Goal: Information Seeking & Learning: Understand process/instructions

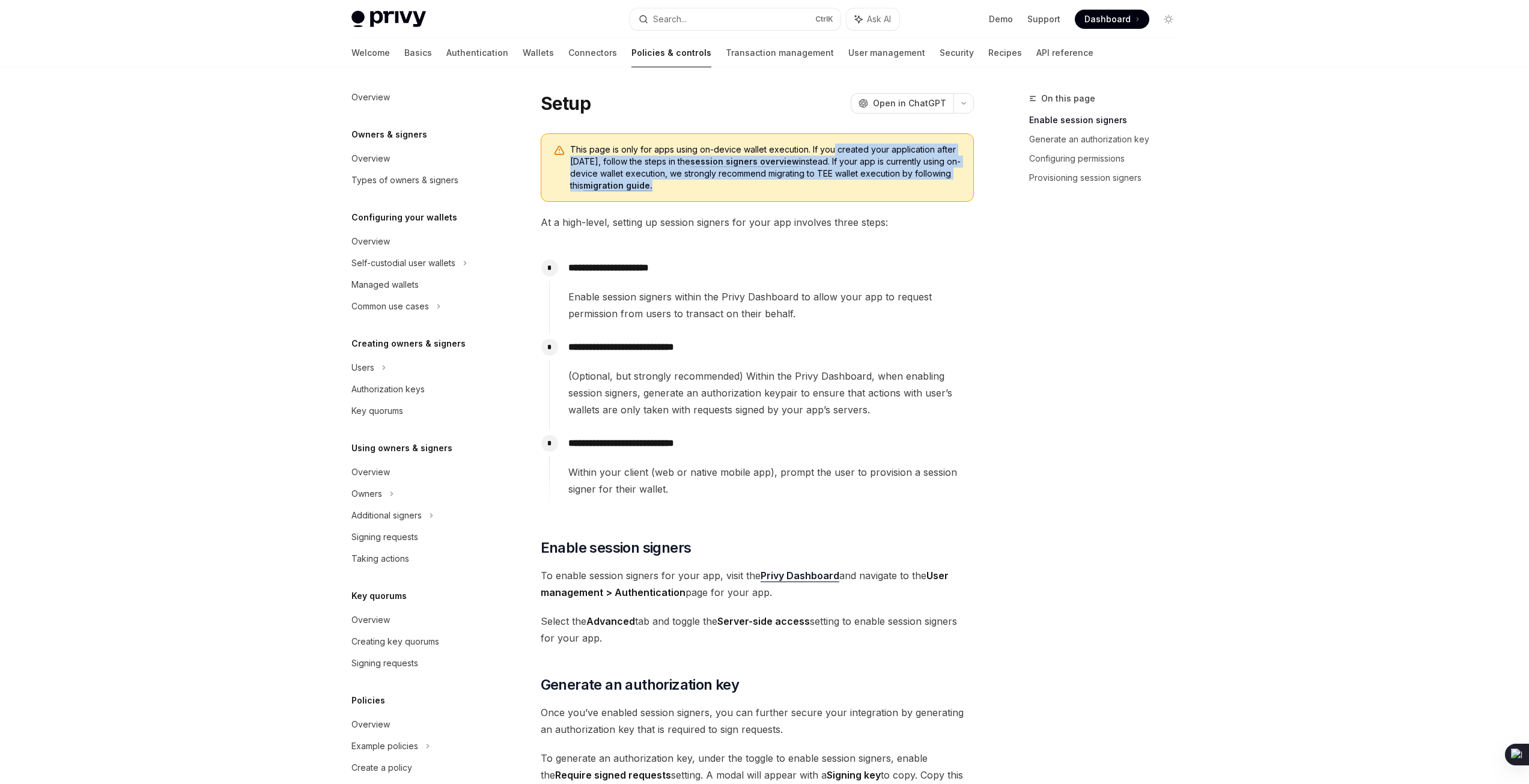
drag, startPoint x: 833, startPoint y: 150, endPoint x: 847, endPoint y: 186, distance: 38.6
click at [847, 186] on span "This page is only for apps using on-device wallet execution. If you created you…" at bounding box center [766, 168] width 391 height 48
drag, startPoint x: 847, startPoint y: 186, endPoint x: 831, endPoint y: 161, distance: 29.7
click at [831, 161] on span "This page is only for apps using on-device wallet execution. If you created you…" at bounding box center [766, 168] width 391 height 48
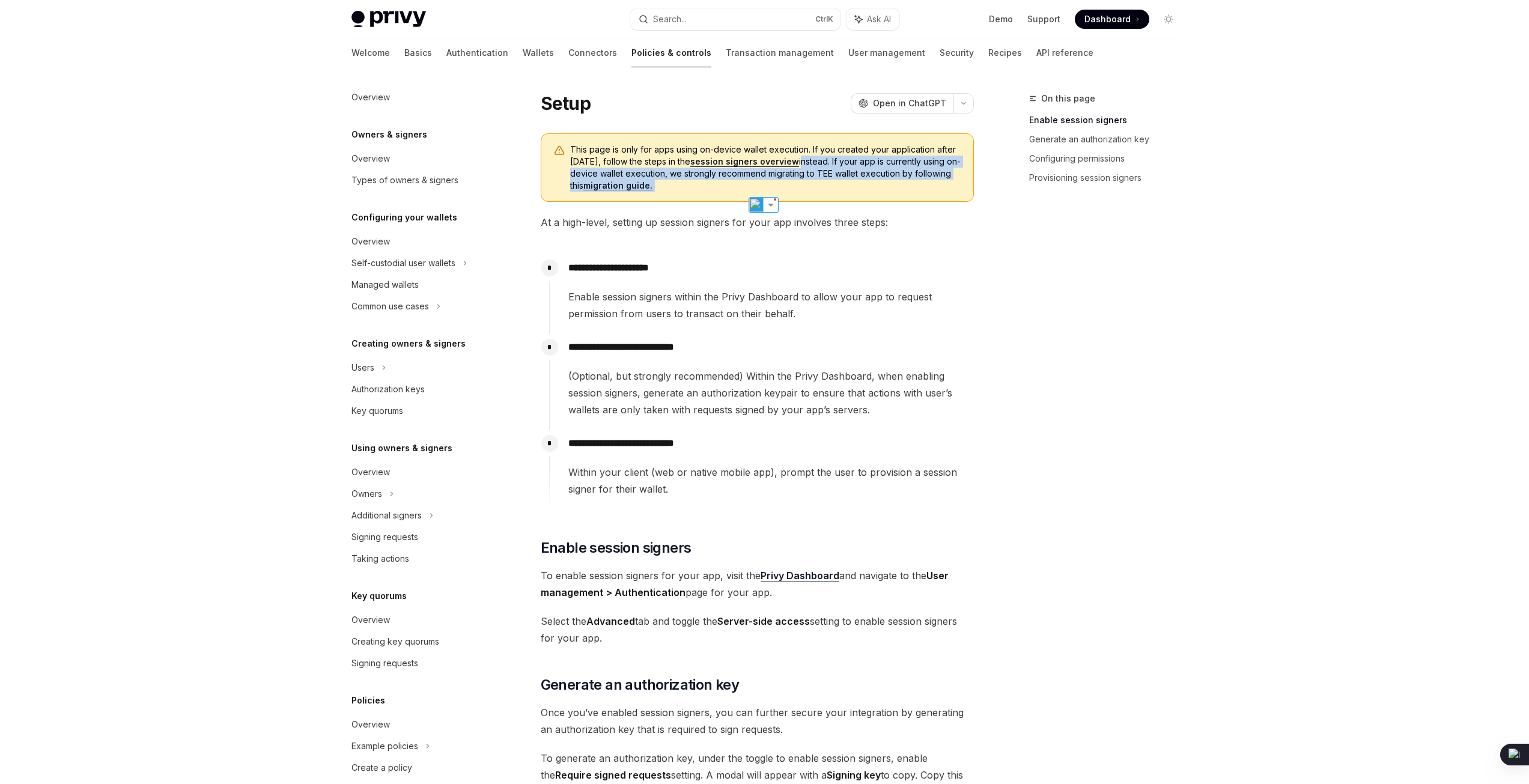
click at [831, 161] on span "This page is only for apps using on-device wallet execution. If you created you…" at bounding box center [766, 168] width 391 height 48
drag, startPoint x: 831, startPoint y: 161, endPoint x: 821, endPoint y: 186, distance: 26.9
click at [821, 186] on span "This page is only for apps using on-device wallet execution. If you created you…" at bounding box center [766, 168] width 391 height 48
drag, startPoint x: 821, startPoint y: 186, endPoint x: 827, endPoint y: 164, distance: 22.8
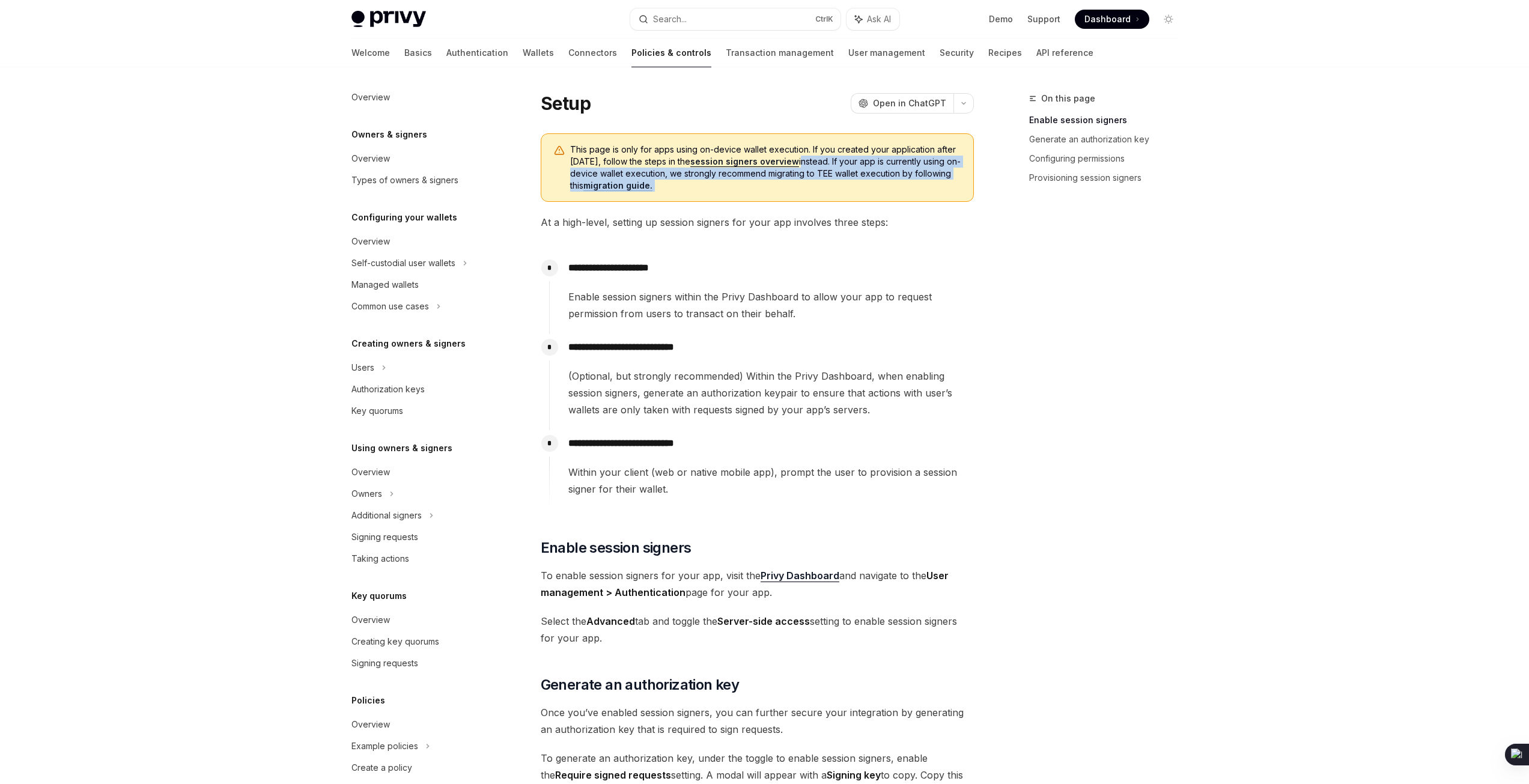
click at [827, 164] on span "This page is only for apps using on-device wallet execution. If you created you…" at bounding box center [766, 168] width 391 height 48
click at [857, 210] on div "**********" at bounding box center [757, 646] width 433 height 1026
click at [756, 164] on link "session signers overview" at bounding box center [745, 161] width 109 height 11
type textarea "*"
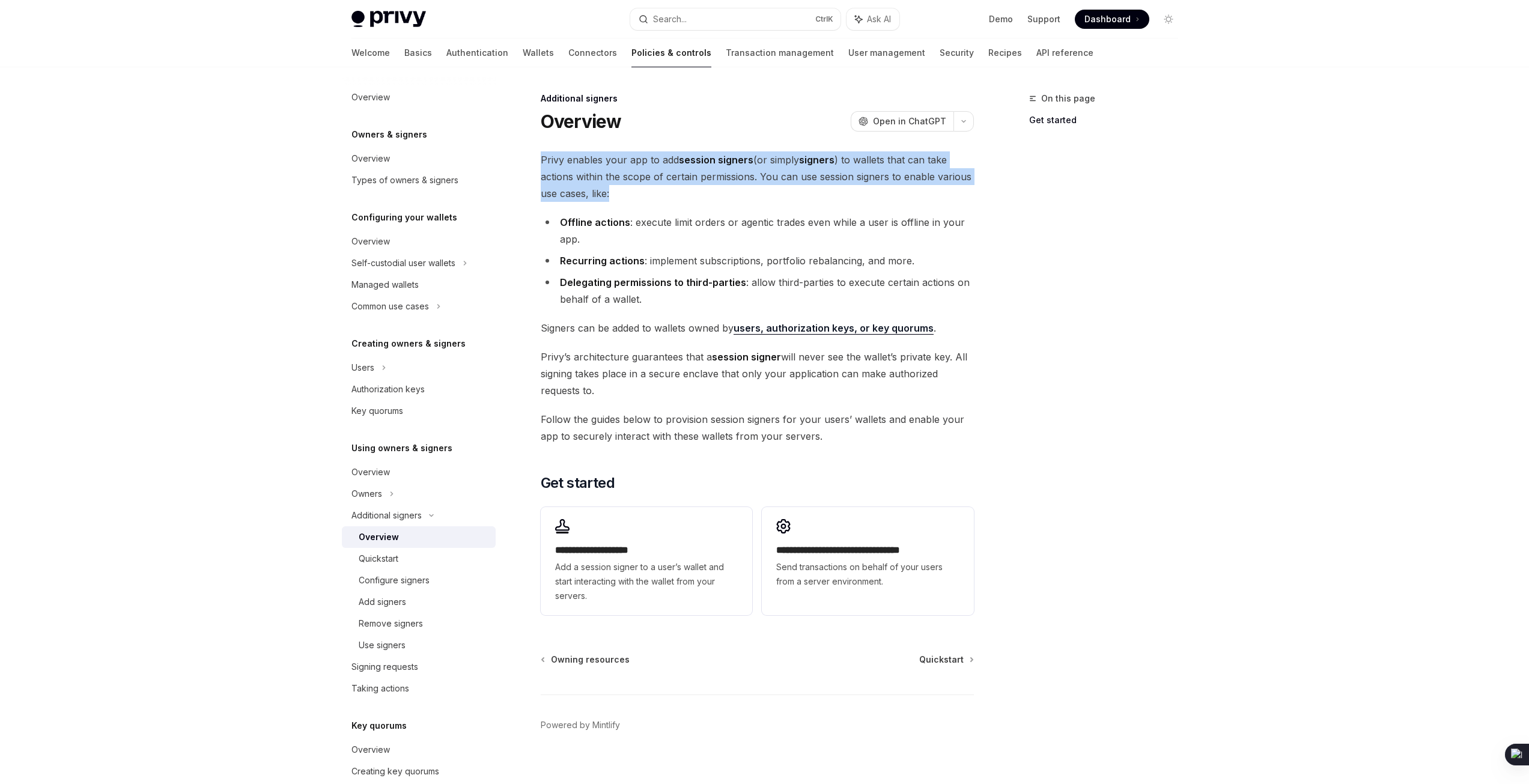
drag, startPoint x: 534, startPoint y: 158, endPoint x: 634, endPoint y: 201, distance: 108.9
click at [634, 201] on div "**********" at bounding box center [645, 445] width 663 height 707
click at [634, 201] on span "Privy enables your app to add session signers (or simply signers ) to wallets t…" at bounding box center [757, 176] width 433 height 50
drag, startPoint x: 634, startPoint y: 201, endPoint x: 534, endPoint y: 160, distance: 108.1
click at [534, 160] on div "**********" at bounding box center [645, 445] width 663 height 707
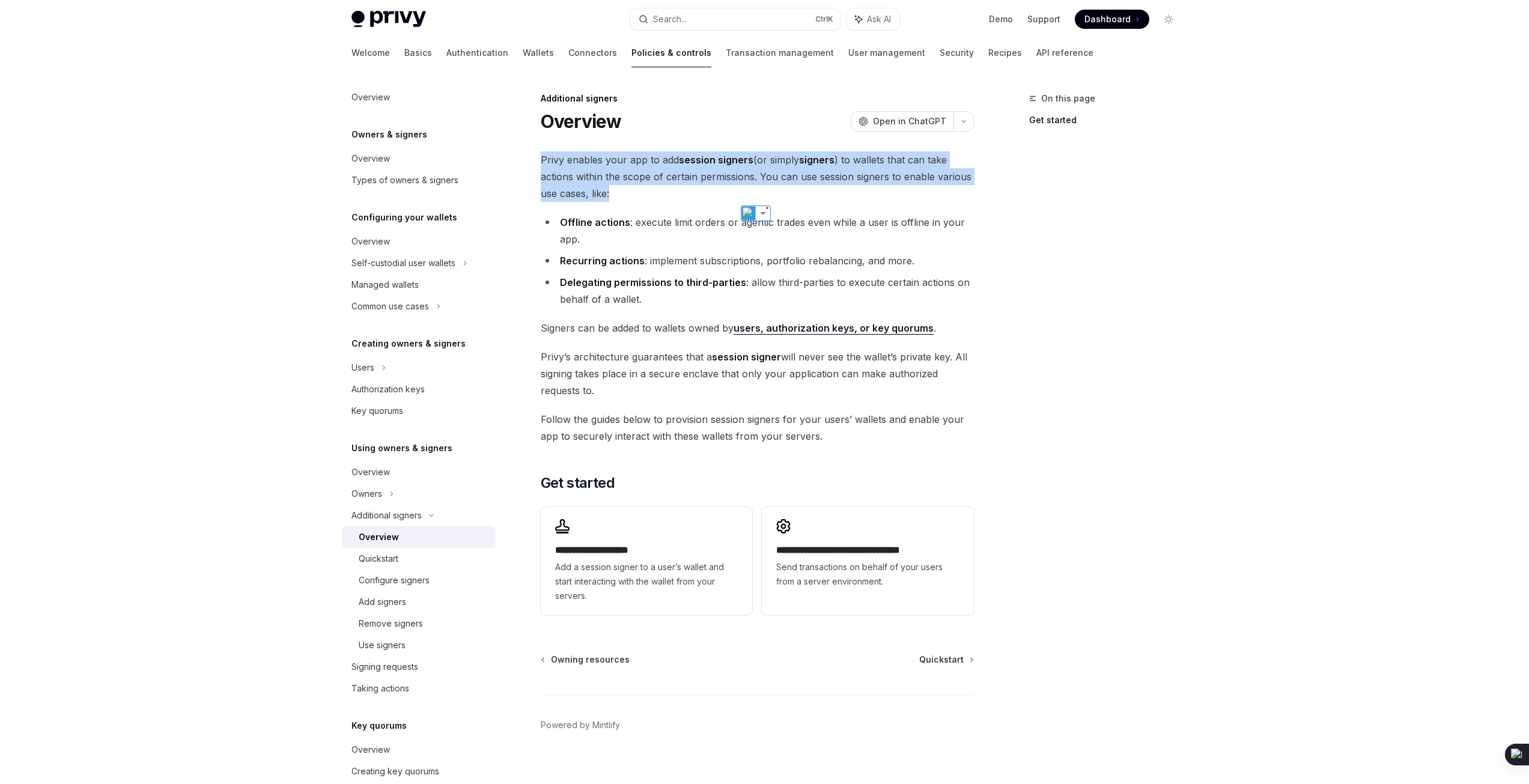
click at [534, 160] on div "**********" at bounding box center [645, 445] width 663 height 707
drag, startPoint x: 534, startPoint y: 160, endPoint x: 631, endPoint y: 195, distance: 103.1
click at [631, 195] on div "**********" at bounding box center [645, 445] width 663 height 707
click at [631, 195] on span "Privy enables your app to add session signers (or simply signers ) to wallets t…" at bounding box center [757, 176] width 433 height 50
drag, startPoint x: 631, startPoint y: 195, endPoint x: 524, endPoint y: 159, distance: 112.9
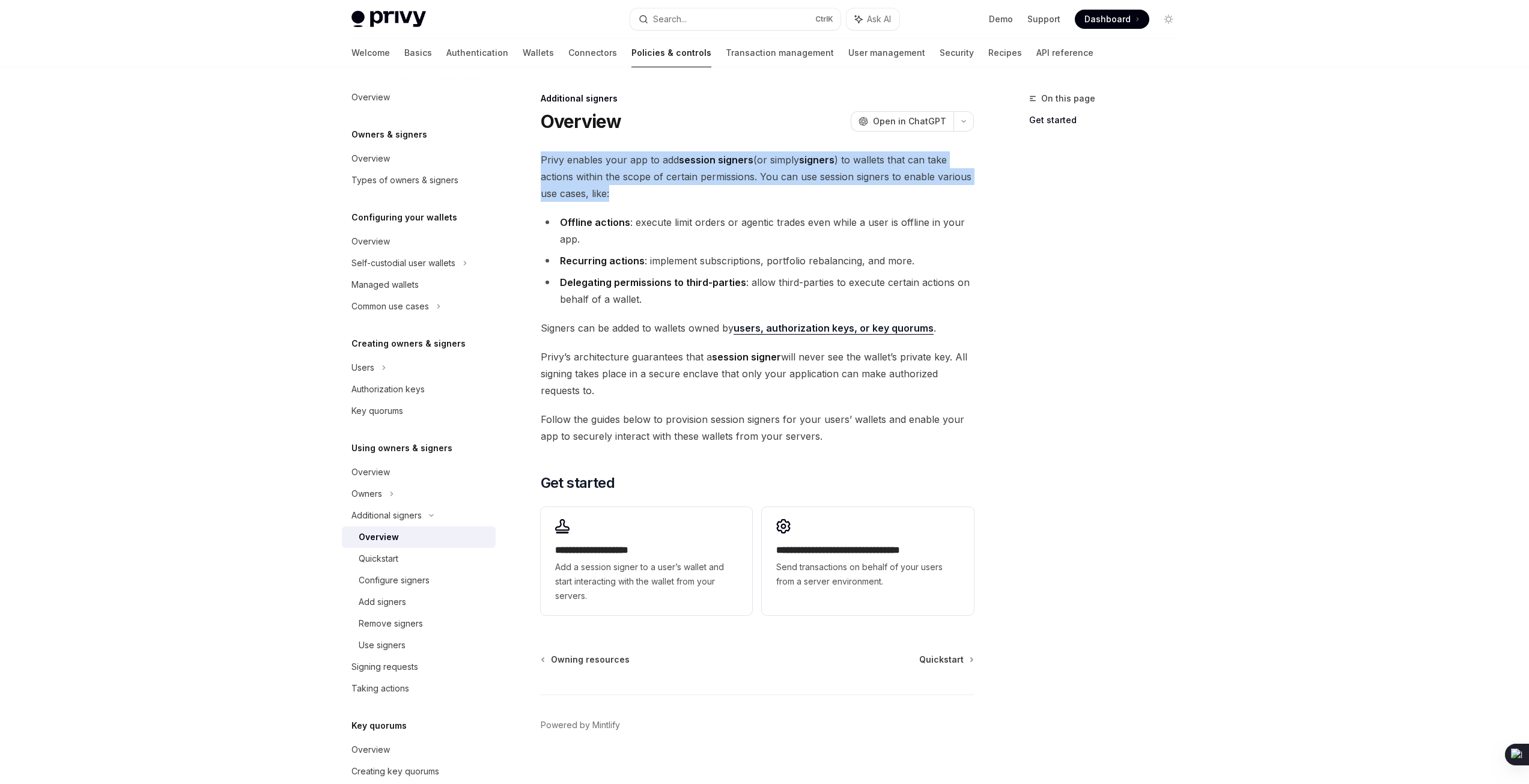
click at [524, 159] on div "**********" at bounding box center [645, 445] width 663 height 707
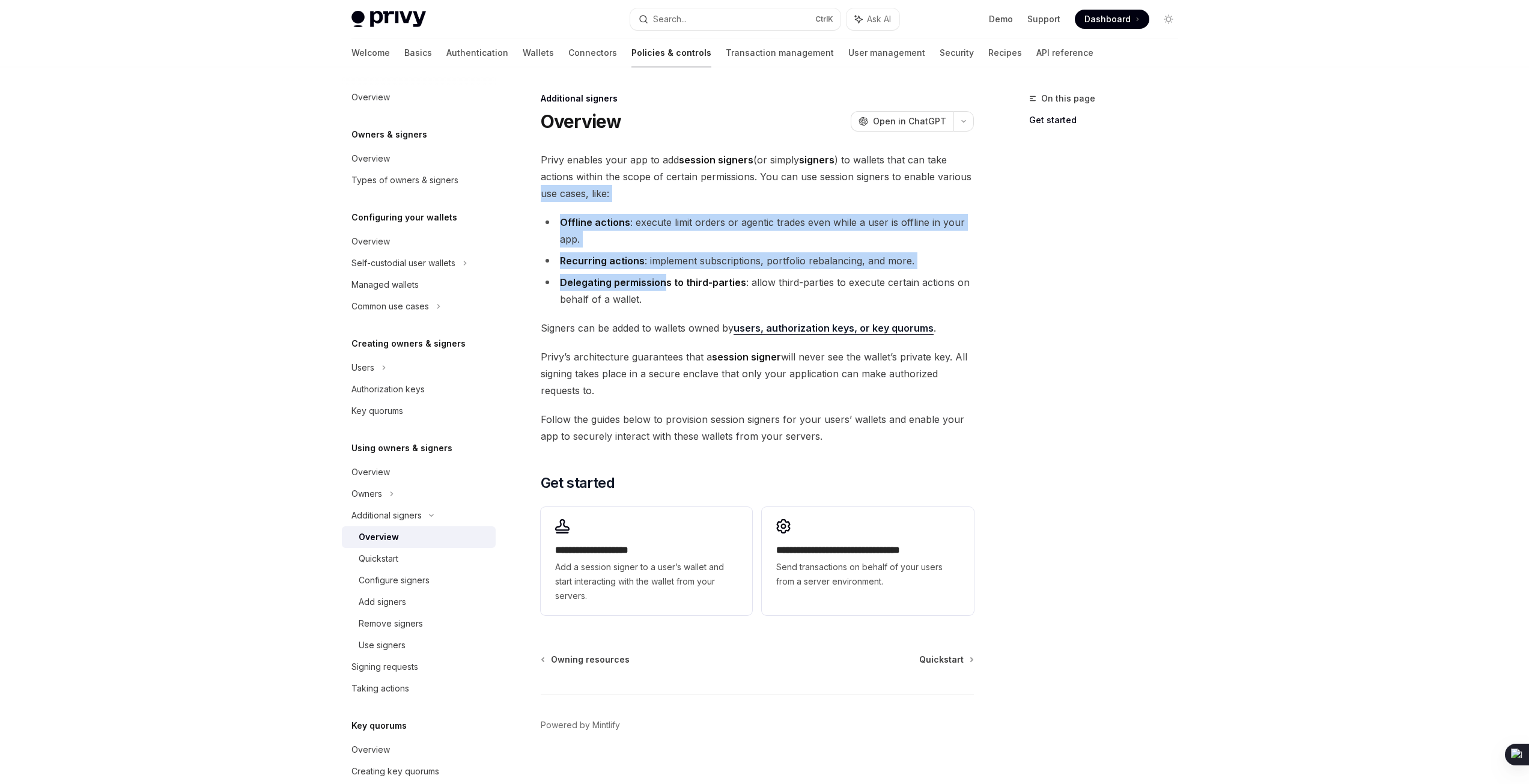
drag, startPoint x: 606, startPoint y: 247, endPoint x: 666, endPoint y: 269, distance: 63.9
click at [666, 269] on div "**********" at bounding box center [757, 385] width 433 height 468
click at [666, 269] on ul "Offline actions : execute limit orders or agentic trades even while a user is o…" at bounding box center [757, 260] width 433 height 93
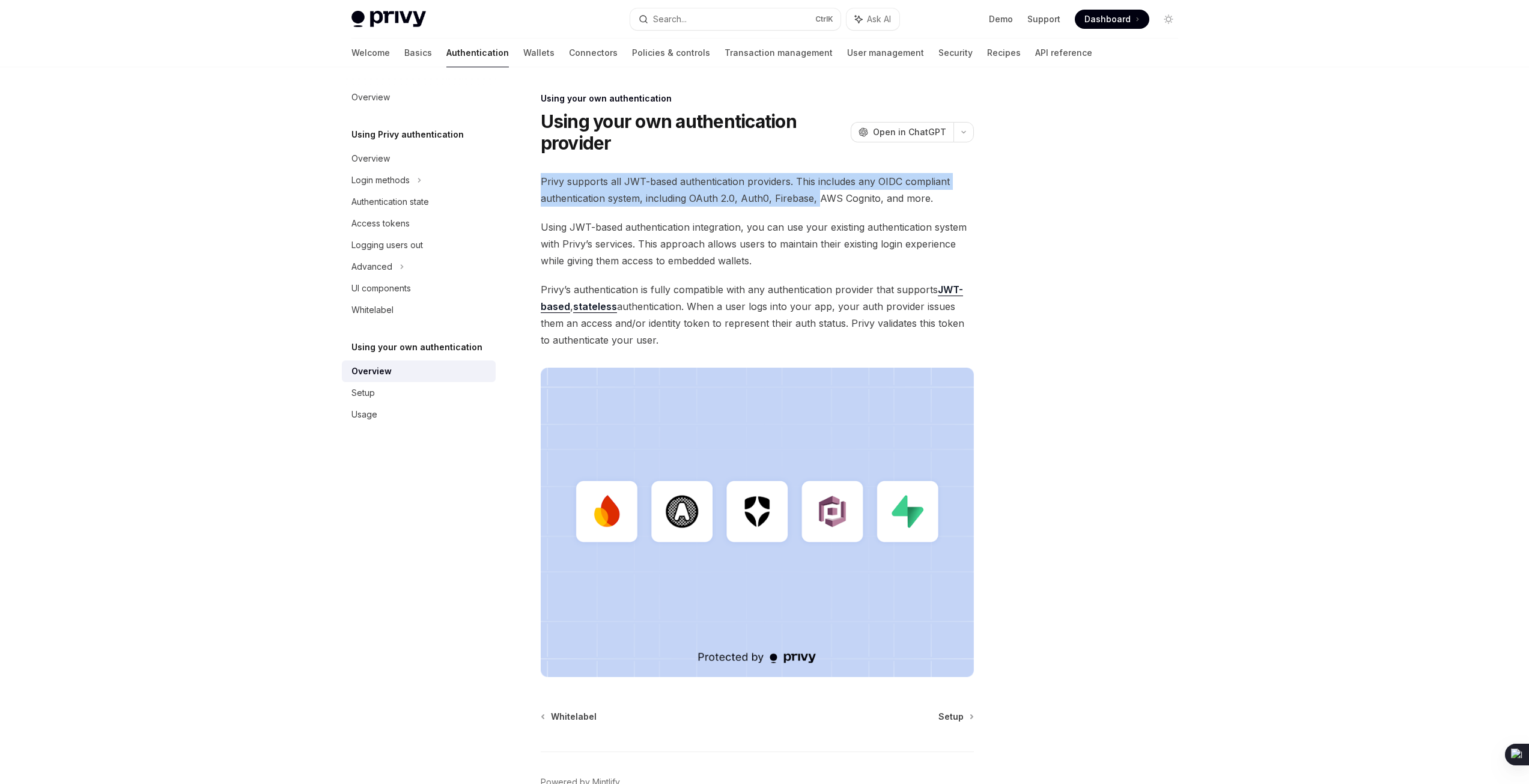
drag, startPoint x: 539, startPoint y: 179, endPoint x: 818, endPoint y: 197, distance: 279.6
click at [818, 197] on div "Using your own authentication Using your own authentication provider OpenAI Ope…" at bounding box center [645, 473] width 663 height 764
click at [818, 197] on span "Privy supports all JWT-based authentication providers. This includes any OIDC c…" at bounding box center [757, 189] width 433 height 34
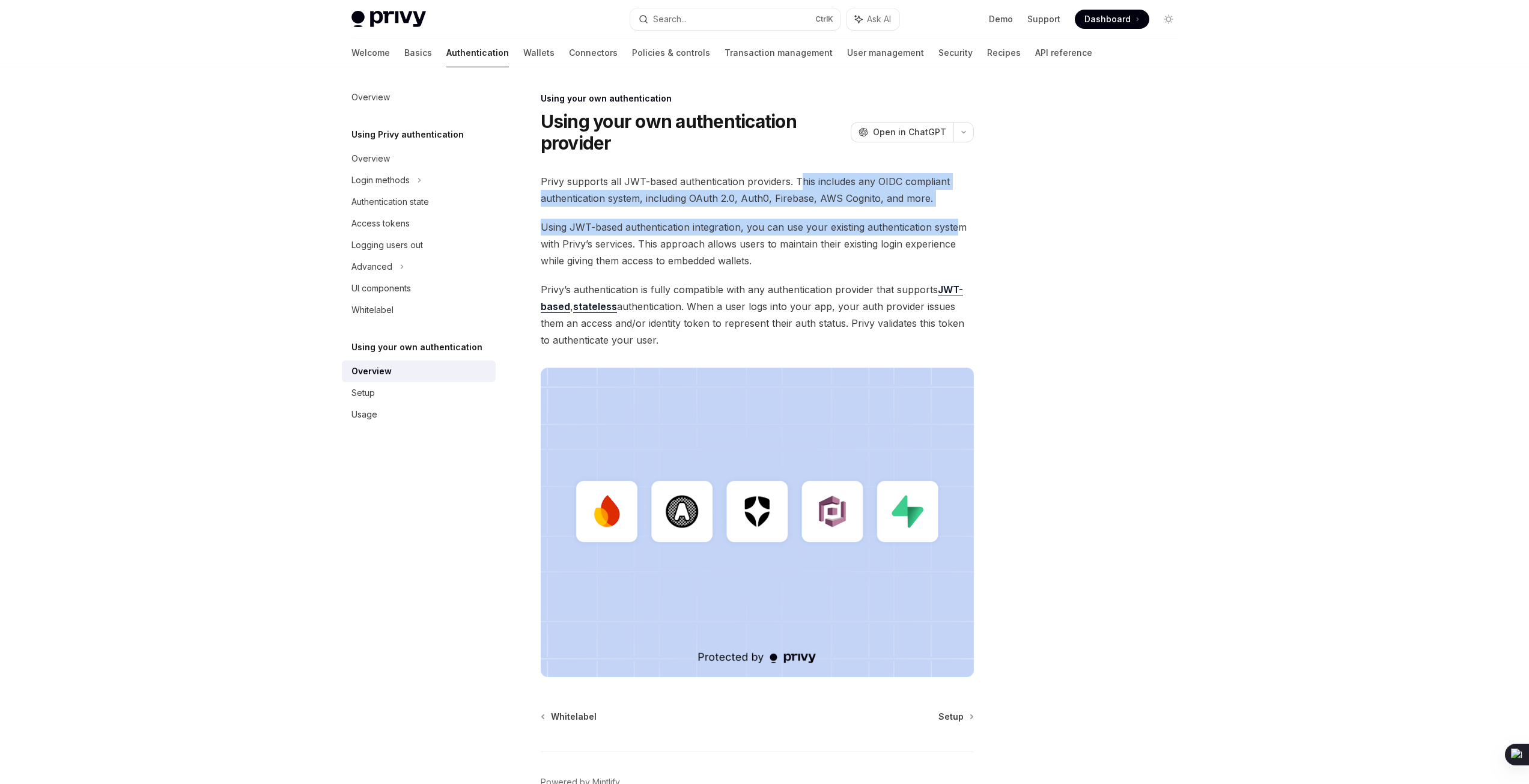
drag, startPoint x: 954, startPoint y: 209, endPoint x: 788, endPoint y: 198, distance: 166.4
click at [798, 183] on div "Privy supports all JWT-based authentication providers. This includes any OIDC c…" at bounding box center [757, 425] width 433 height 504
drag, startPoint x: 767, startPoint y: 312, endPoint x: 733, endPoint y: 333, distance: 40.0
click at [733, 333] on span "Privy’s authentication is fully compatible with any authentication provider tha…" at bounding box center [757, 314] width 433 height 67
click at [733, 333] on span "Privy’s authentication is fully compatible with any authentication provider tha…" at bounding box center [757, 314] width 433 height 67
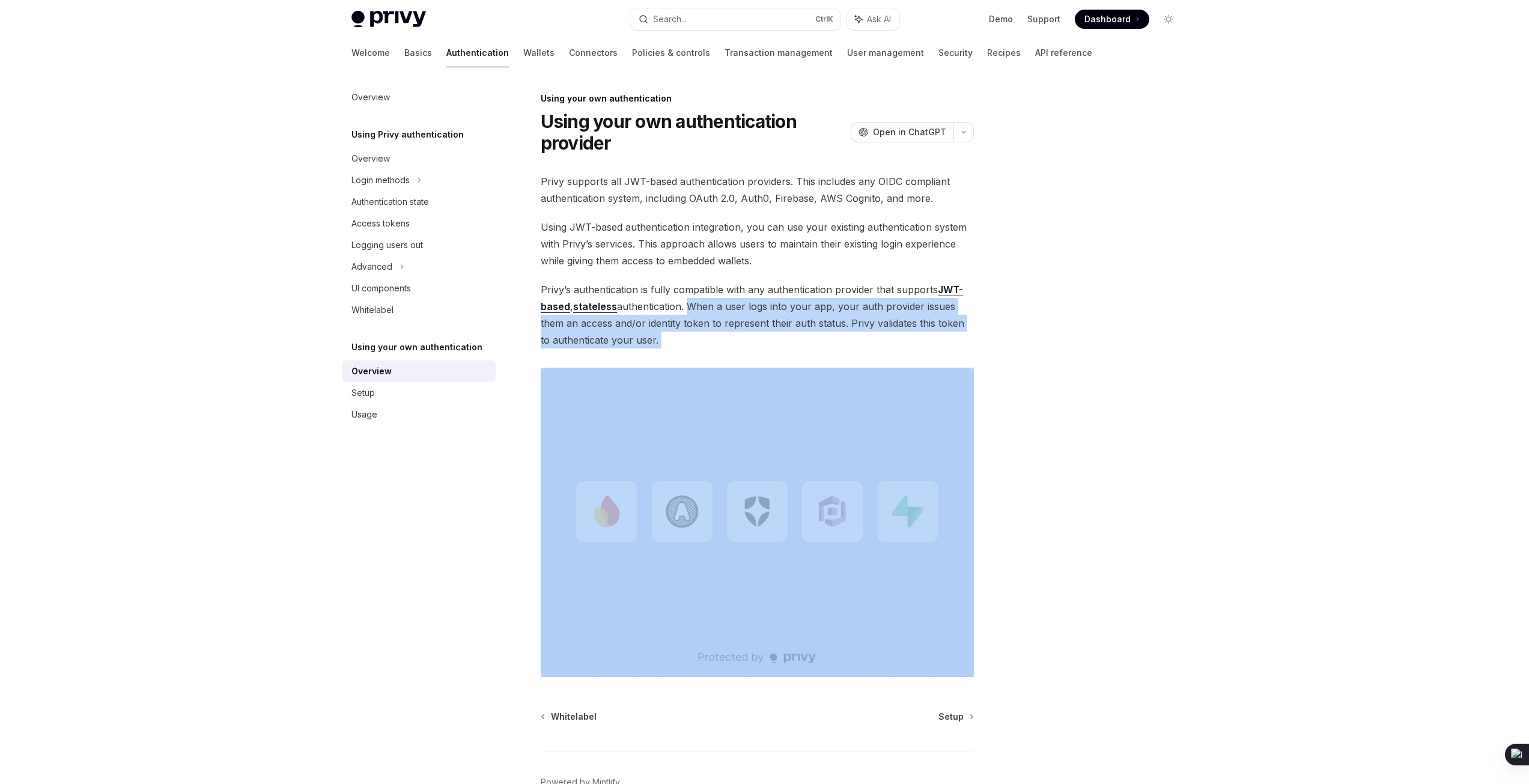
drag, startPoint x: 733, startPoint y: 333, endPoint x: 688, endPoint y: 303, distance: 54.1
click at [688, 303] on span "Privy’s authentication is fully compatible with any authentication provider tha…" at bounding box center [757, 314] width 433 height 67
drag, startPoint x: 688, startPoint y: 303, endPoint x: 665, endPoint y: 334, distance: 38.6
click at [665, 334] on span "Privy’s authentication is fully compatible with any authentication provider tha…" at bounding box center [757, 314] width 433 height 67
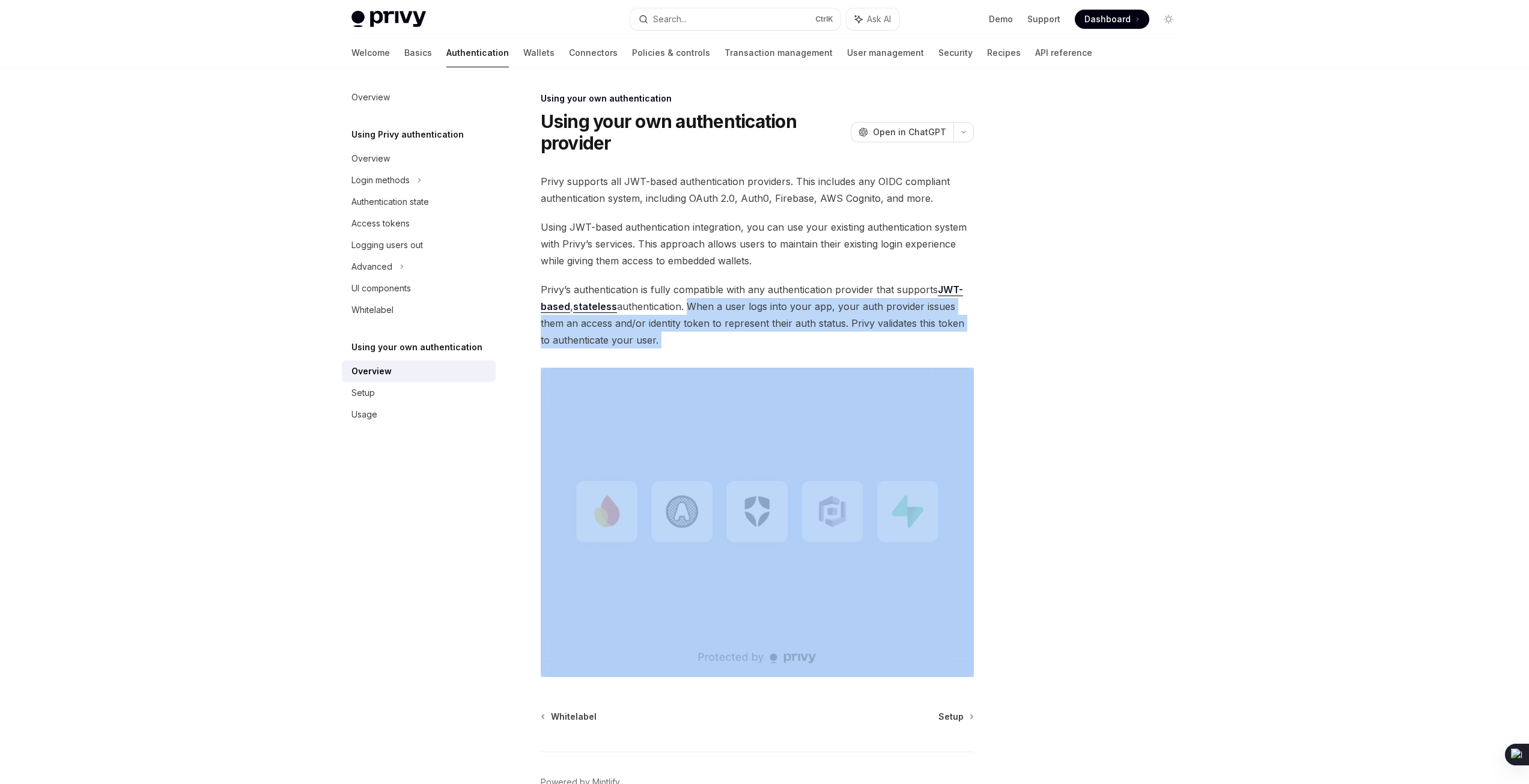
click at [665, 334] on span "Privy’s authentication is fully compatible with any authentication provider tha…" at bounding box center [757, 314] width 433 height 67
drag, startPoint x: 665, startPoint y: 334, endPoint x: 682, endPoint y: 308, distance: 31.1
click at [682, 308] on span "Privy’s authentication is fully compatible with any authentication provider tha…" at bounding box center [757, 314] width 433 height 67
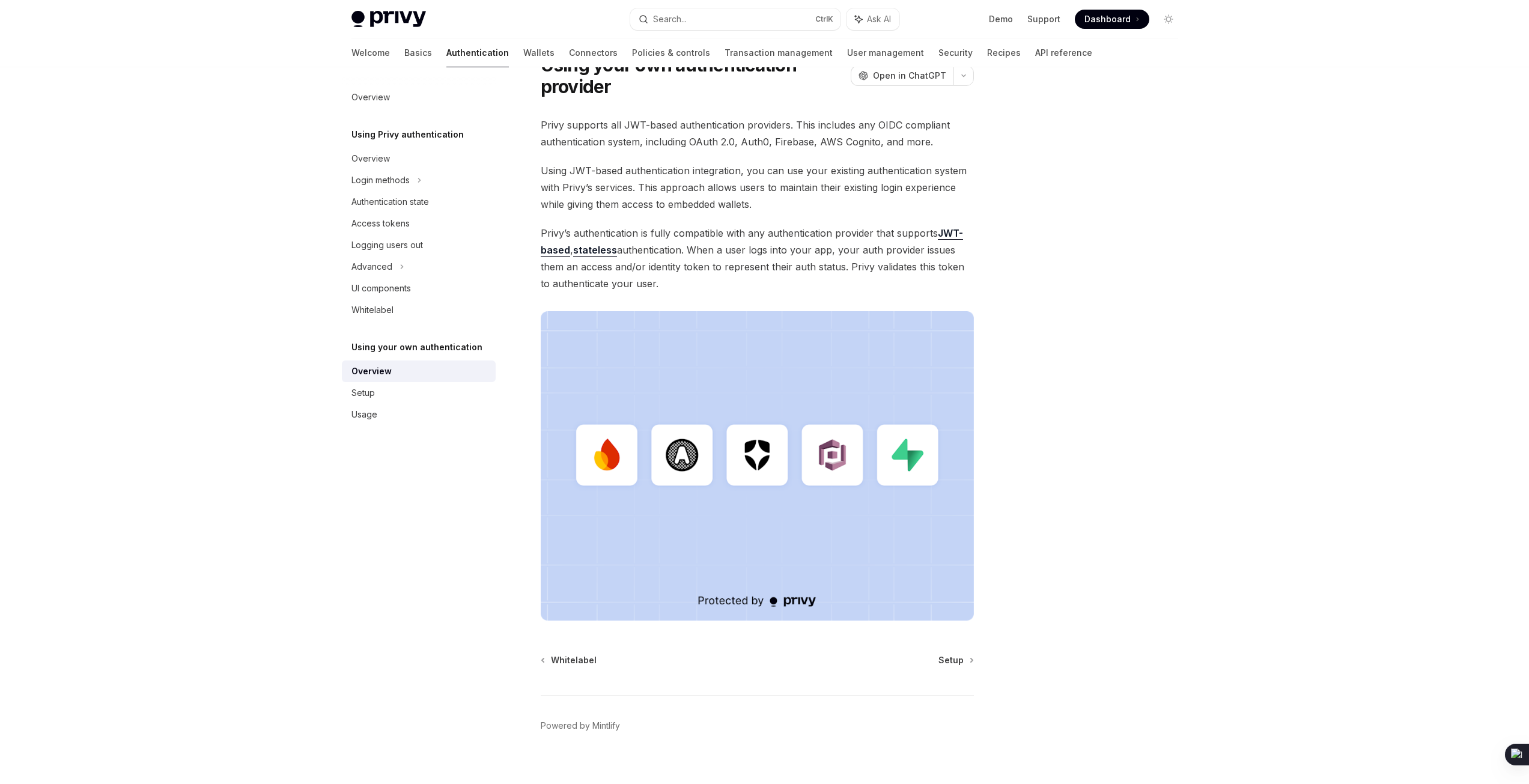
scroll to position [71, 0]
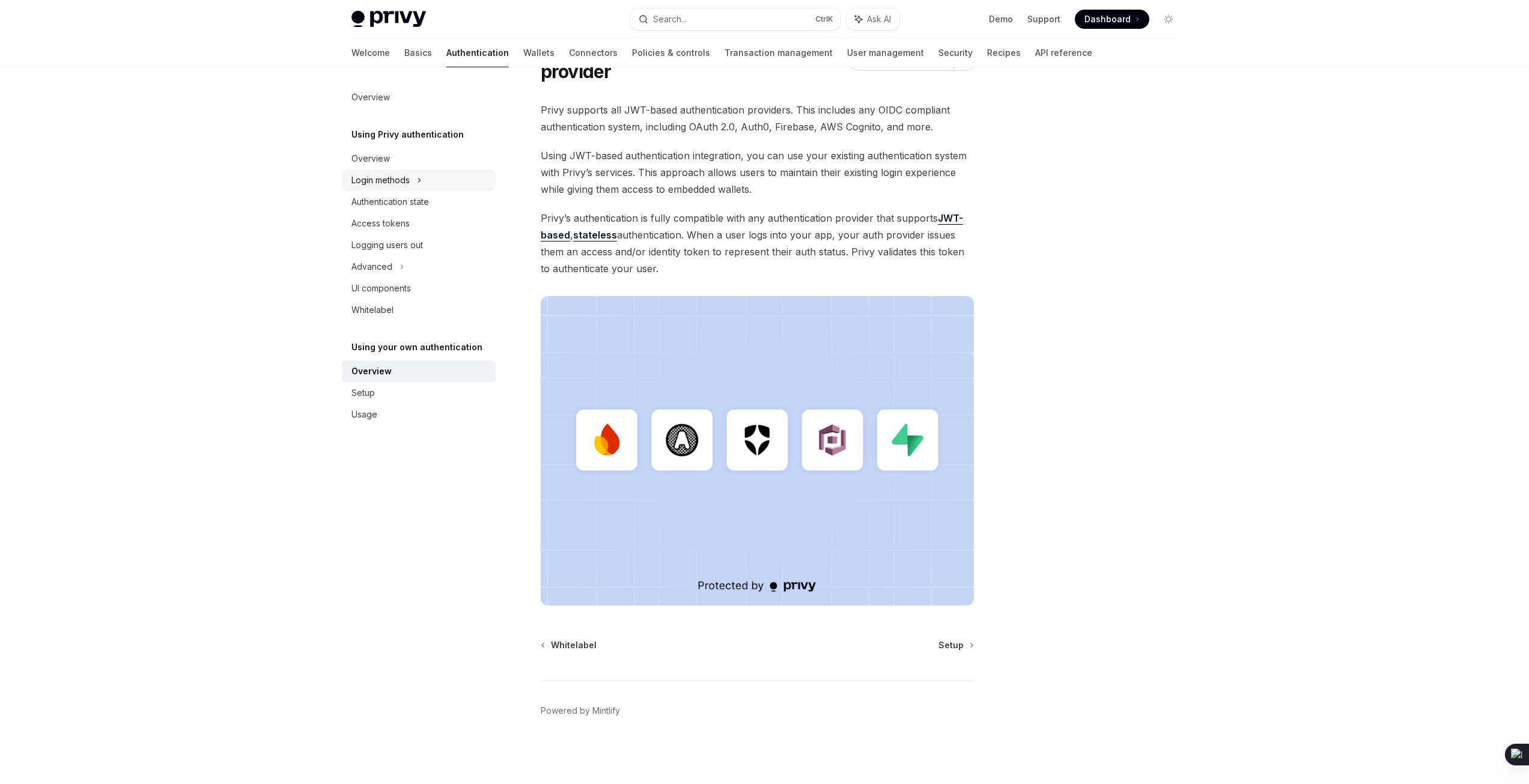
click at [418, 179] on icon at bounding box center [419, 179] width 5 height 14
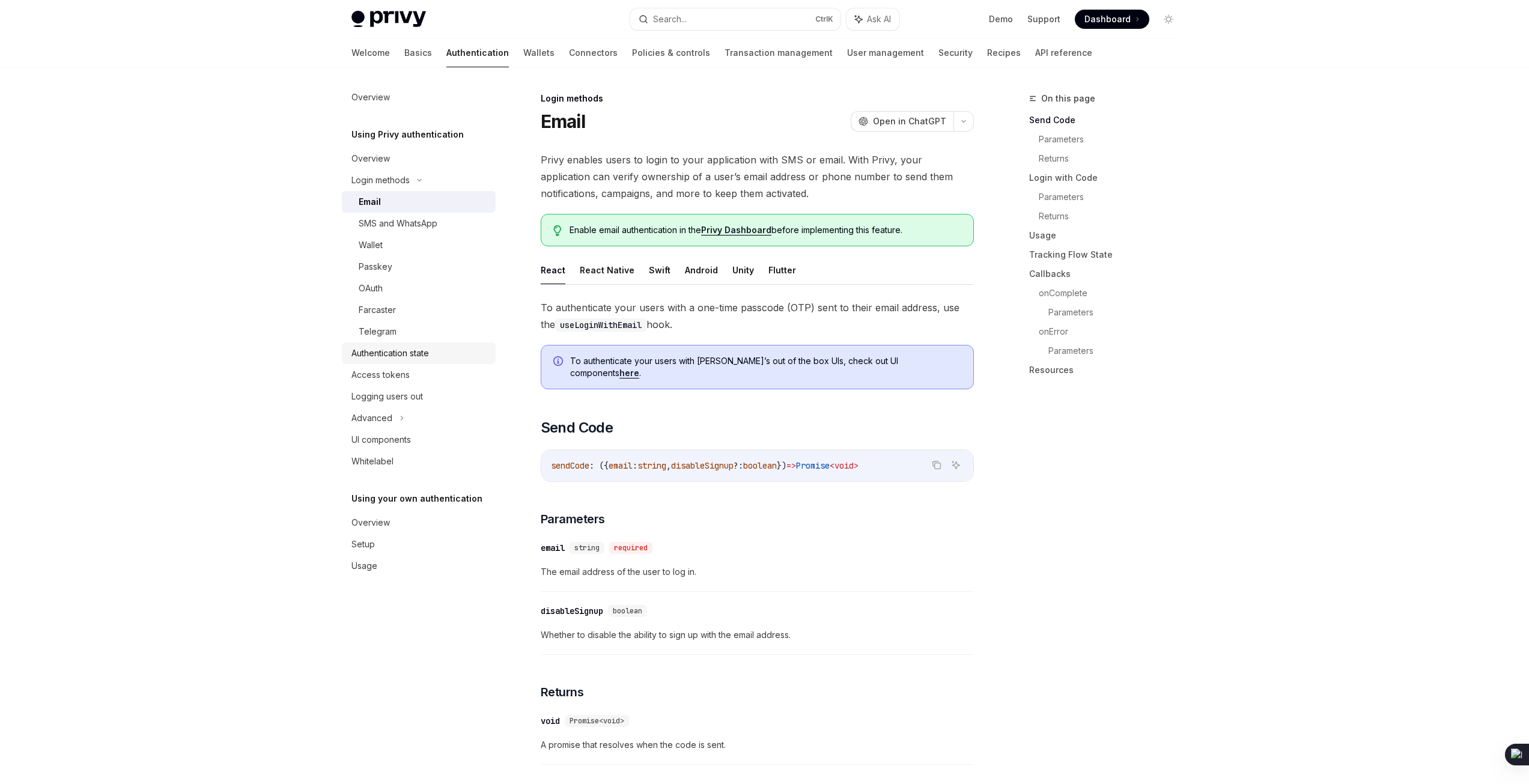
click at [429, 349] on div "Authentication state" at bounding box center [390, 353] width 77 height 14
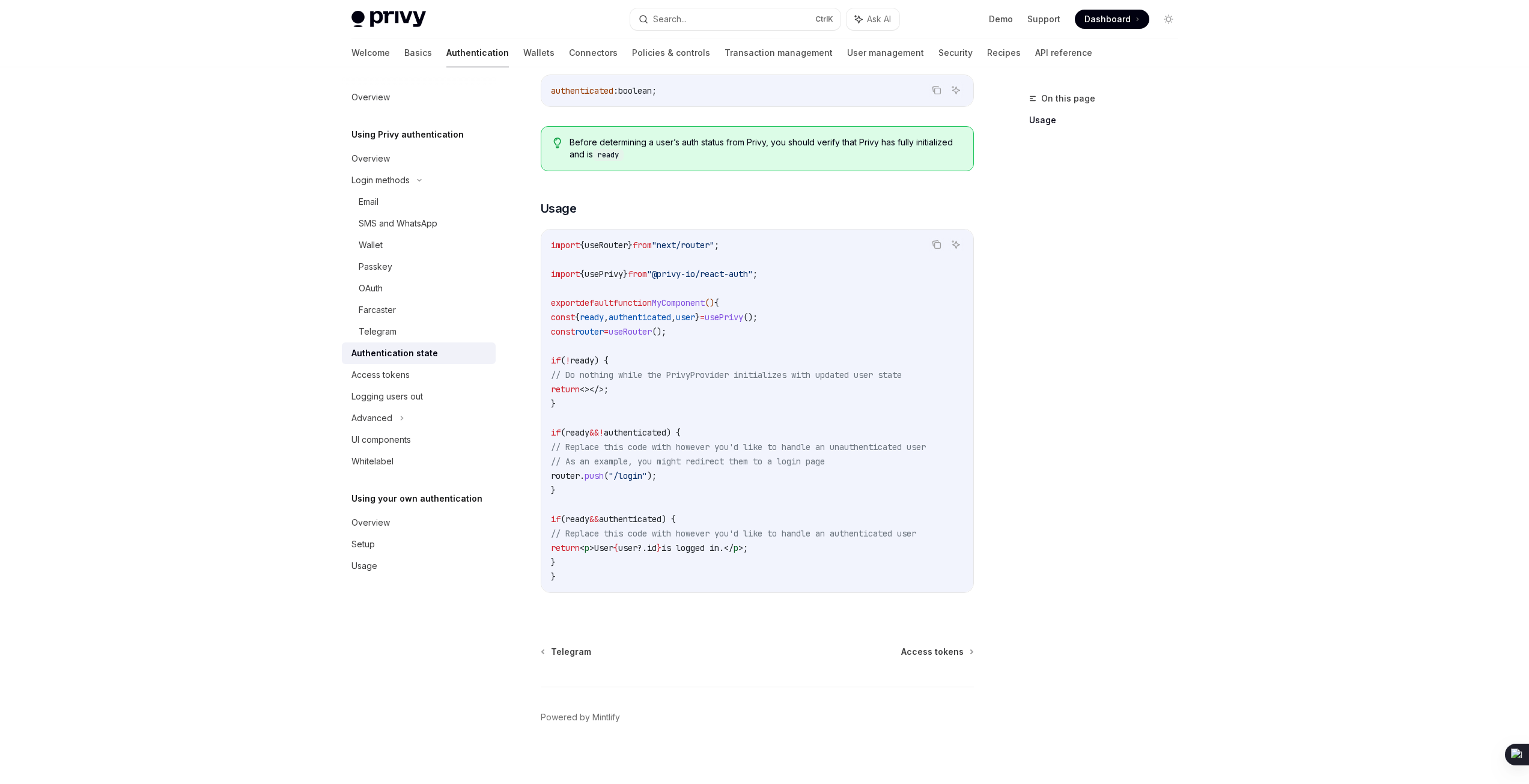
scroll to position [240, 0]
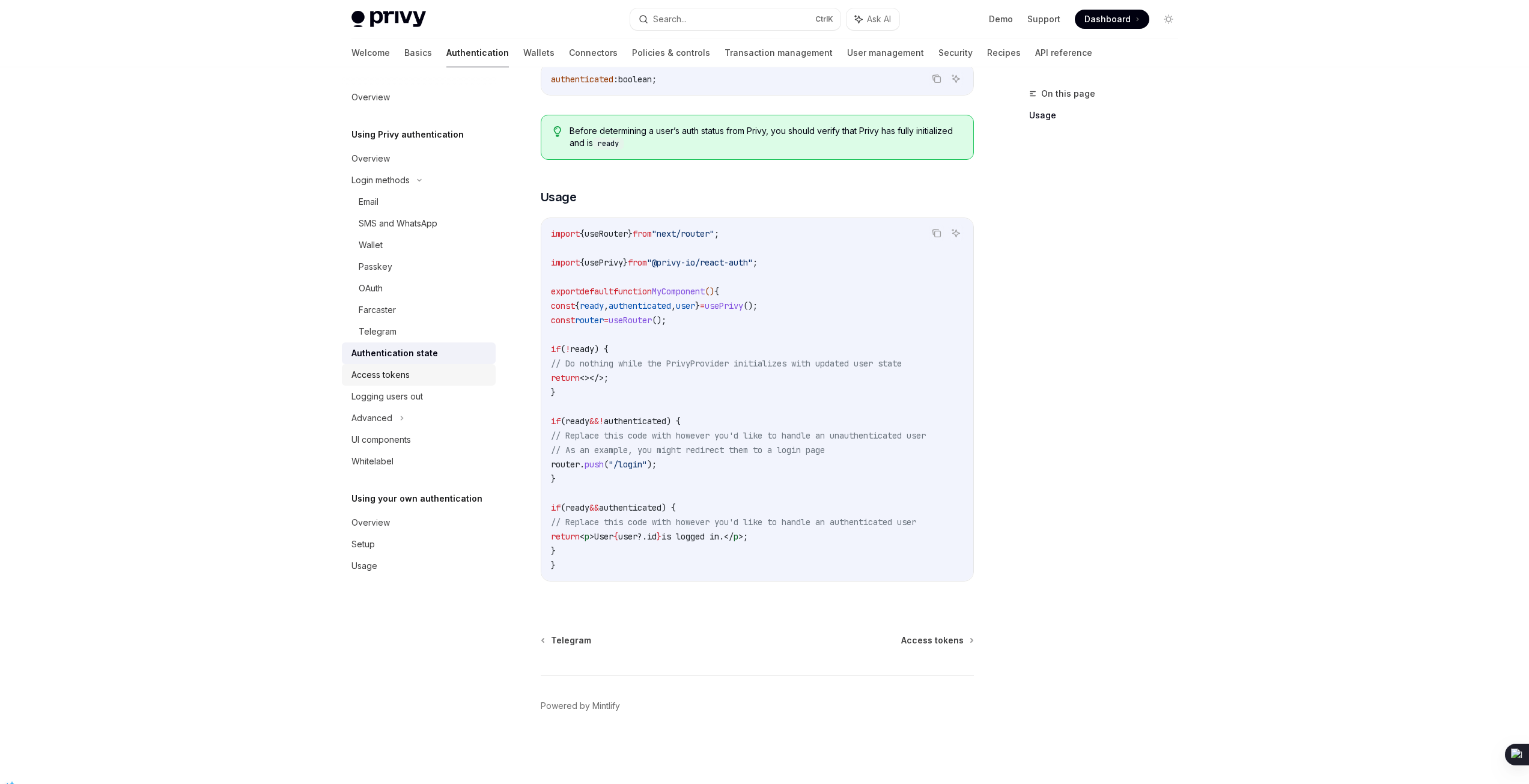
click at [405, 373] on div "Access tokens" at bounding box center [380, 374] width 58 height 14
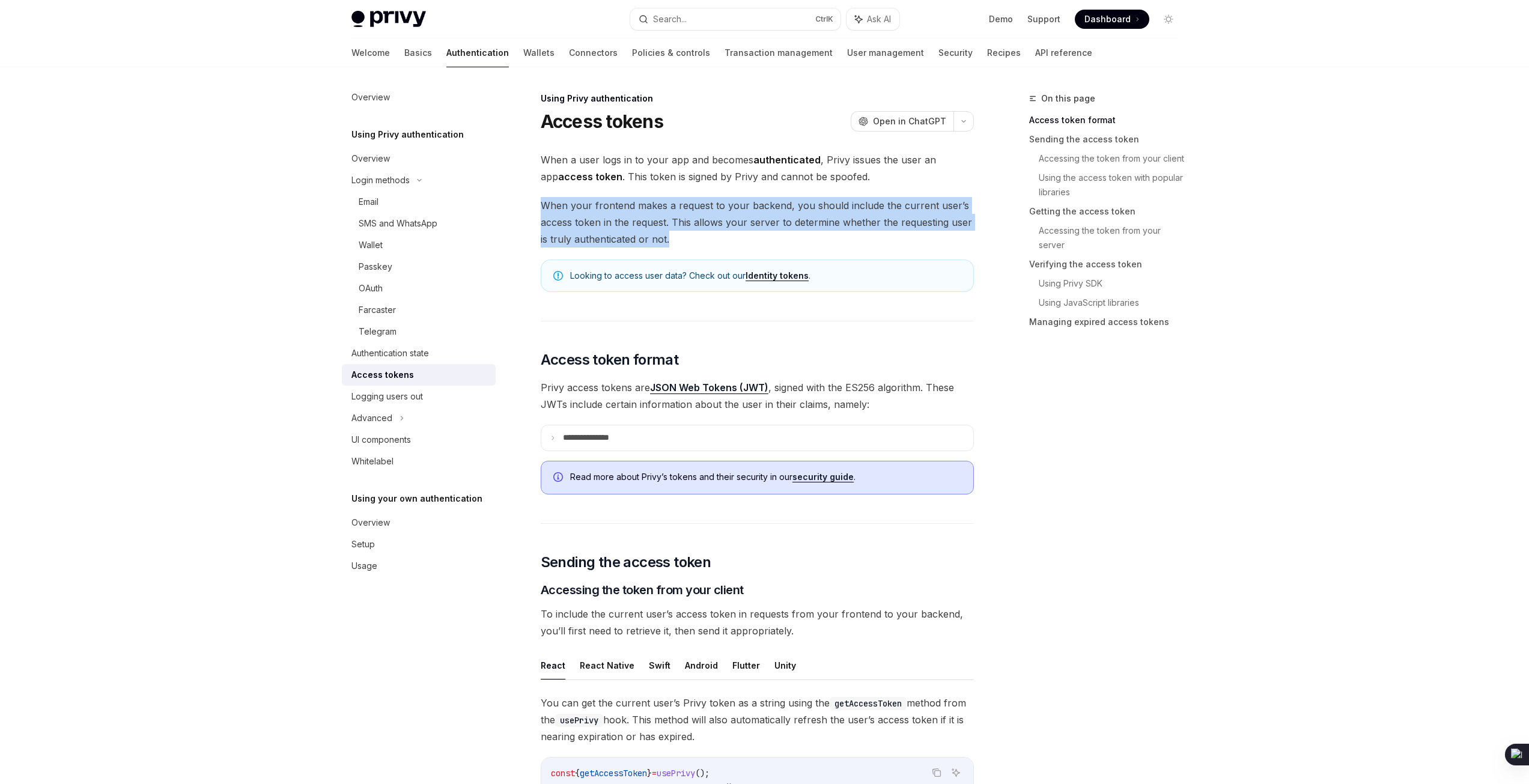
drag, startPoint x: 524, startPoint y: 200, endPoint x: 733, endPoint y: 233, distance: 211.6
click at [733, 233] on span "When your frontend makes a request to your backend, you should include the curr…" at bounding box center [757, 222] width 433 height 50
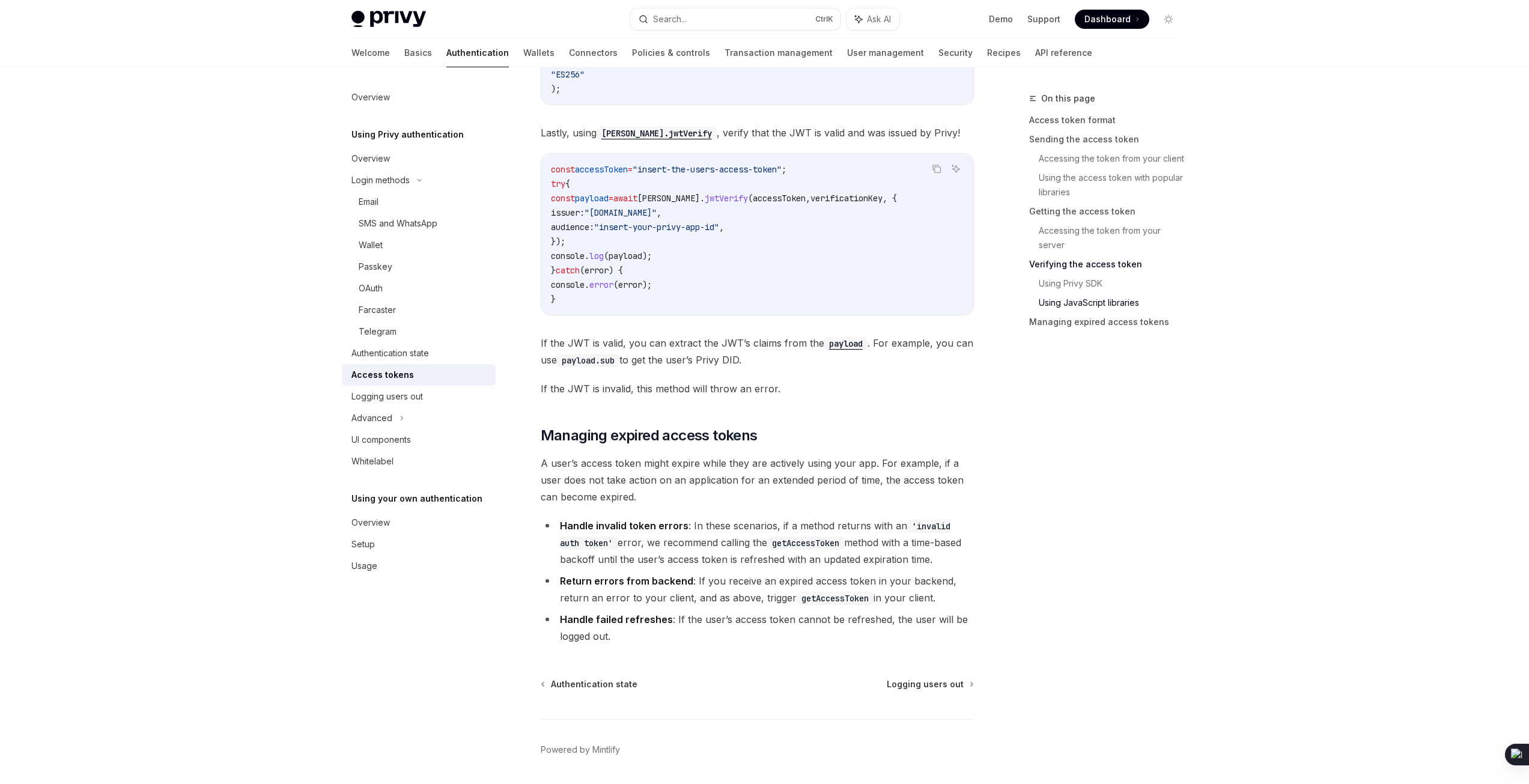
scroll to position [2875, 0]
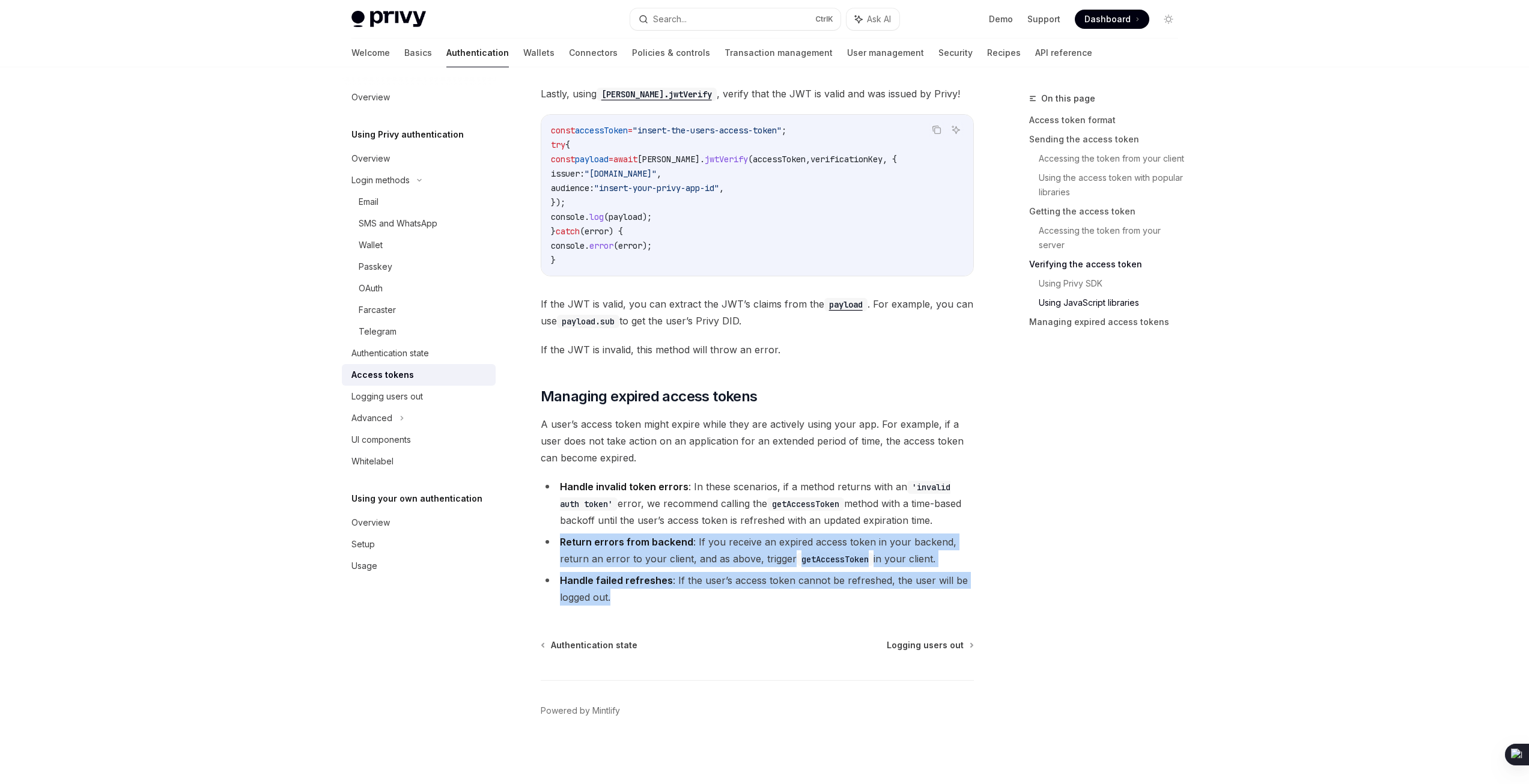
drag, startPoint x: 655, startPoint y: 602, endPoint x: 530, endPoint y: 515, distance: 152.3
click at [545, 542] on ul "Handle invalid token errors : In these scenarios, if a method returns with an '…" at bounding box center [757, 542] width 433 height 128
click at [425, 397] on div "Logging users out" at bounding box center [420, 396] width 137 height 14
type textarea "*"
